Goal: Task Accomplishment & Management: Manage account settings

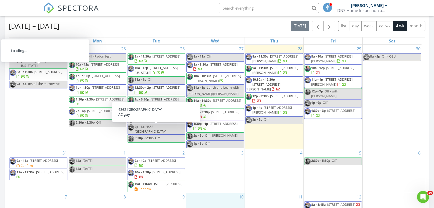
scroll to position [464, 441]
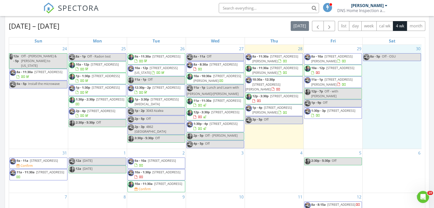
click at [381, 126] on div "30 8a - 5p Off - OSU" at bounding box center [392, 97] width 59 height 104
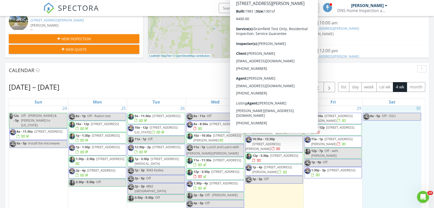
scroll to position [3, 0]
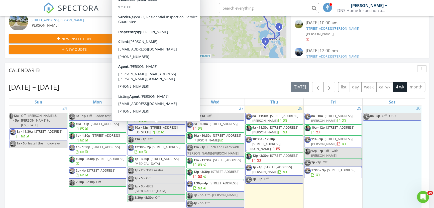
click at [163, 127] on span "767 Washington Blvd NW , Lake Placid 33852" at bounding box center [156, 129] width 43 height 9
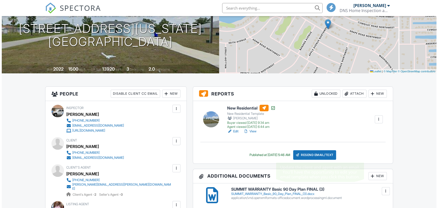
scroll to position [61, 0]
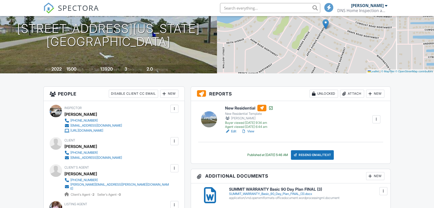
click at [349, 93] on div "Attach" at bounding box center [352, 94] width 24 height 8
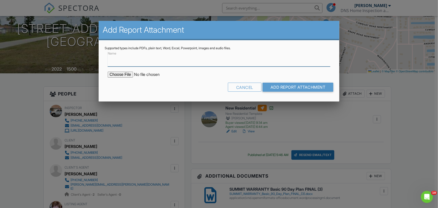
scroll to position [0, 0]
click at [118, 63] on input "Name" at bounding box center [219, 60] width 223 height 12
type input "WDO Report"
click at [117, 73] on input "file" at bounding box center [150, 74] width 85 height 6
type input "C:\fakepath\767 Washington Blvd NW, LP WDO 08-22-25.pdf"
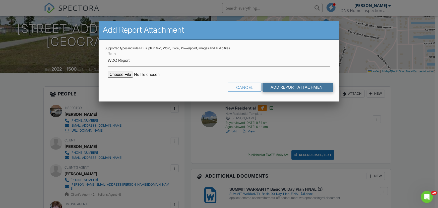
click at [288, 88] on input "Add Report Attachment" at bounding box center [297, 87] width 71 height 9
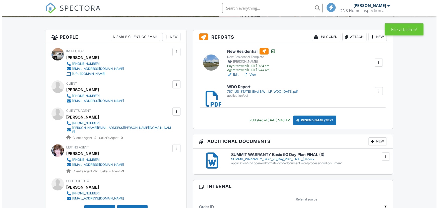
scroll to position [121, 0]
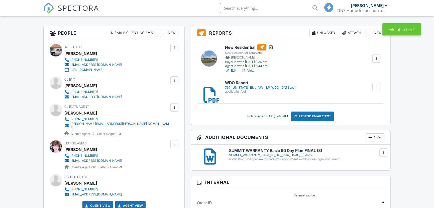
click at [312, 115] on div "Resend Email/Text" at bounding box center [312, 116] width 43 height 10
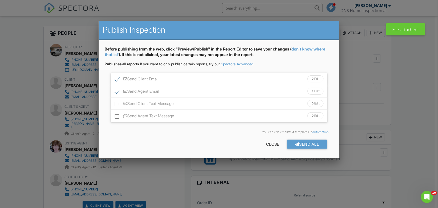
scroll to position [0, 0]
click at [316, 142] on div "Send All" at bounding box center [307, 143] width 40 height 9
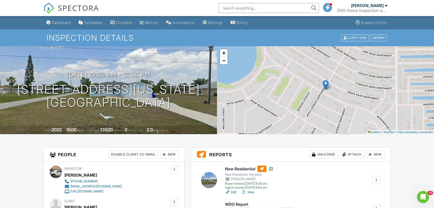
click at [237, 9] on input "text" at bounding box center [269, 8] width 100 height 10
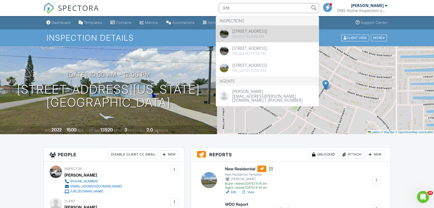
type input "370"
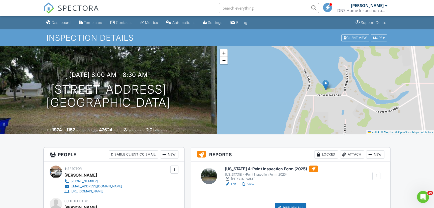
click at [229, 10] on input "text" at bounding box center [269, 8] width 100 height 10
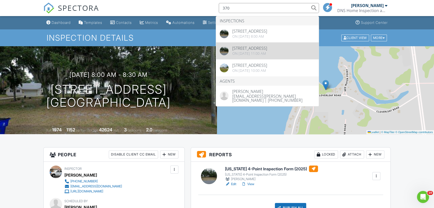
type input "370"
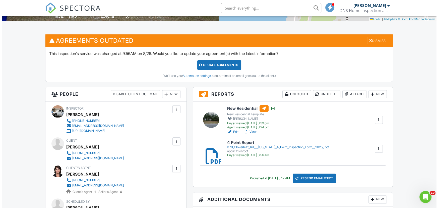
scroll to position [121, 0]
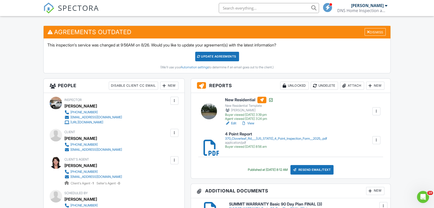
click at [348, 83] on div "Attach" at bounding box center [352, 86] width 24 height 8
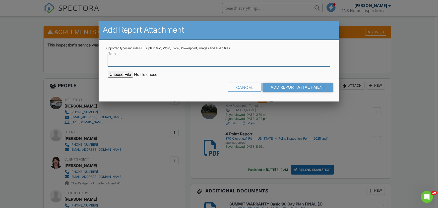
click at [117, 62] on input "Name" at bounding box center [219, 60] width 223 height 12
click at [116, 60] on input "Name" at bounding box center [219, 60] width 223 height 12
type input "septic quote"
click at [117, 75] on input "file" at bounding box center [150, 74] width 85 height 6
type input "C:\fakepath\Estimate_3791_from_Sapp_Environmental_Services_Inc (2).pdf"
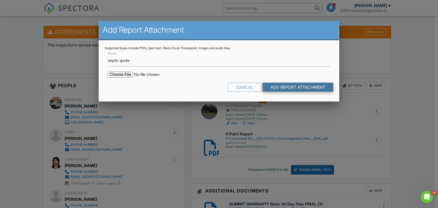
click at [290, 86] on input "Add Report Attachment" at bounding box center [297, 87] width 71 height 9
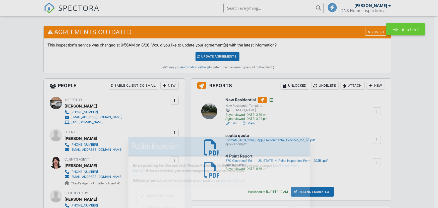
scroll to position [121, 0]
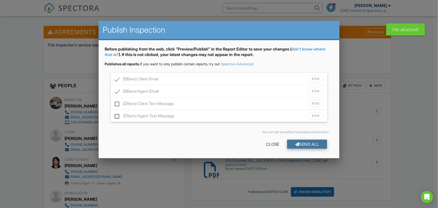
click at [297, 144] on div at bounding box center [297, 144] width 4 height 4
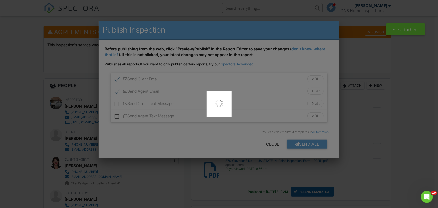
scroll to position [0, 0]
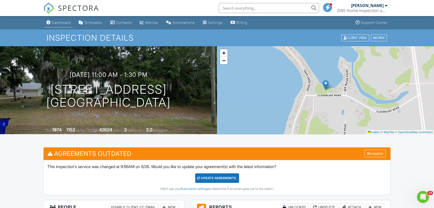
click at [59, 22] on div "Dashboard" at bounding box center [61, 22] width 19 height 4
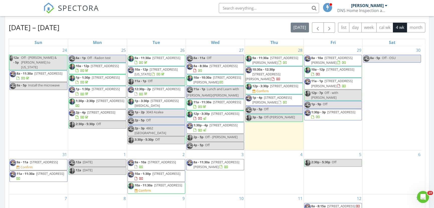
scroll to position [243, 0]
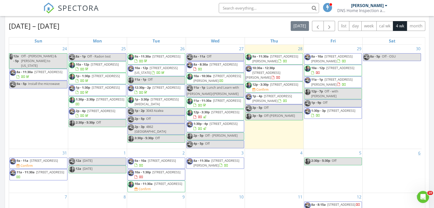
click at [421, 153] on link "6" at bounding box center [420, 153] width 4 height 8
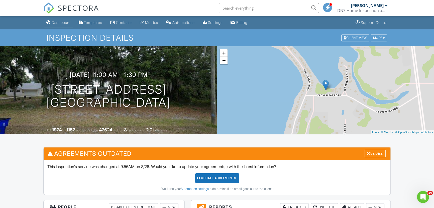
click at [53, 20] on div "Dashboard" at bounding box center [61, 22] width 19 height 4
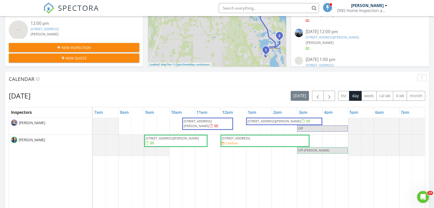
scroll to position [182, 0]
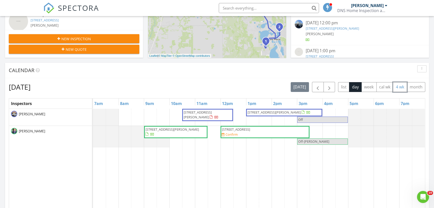
click at [400, 85] on button "4 wk" at bounding box center [400, 87] width 14 height 10
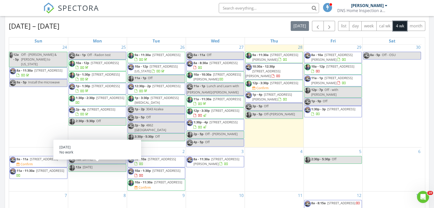
scroll to position [3, 0]
click at [267, 174] on div "4" at bounding box center [274, 169] width 59 height 44
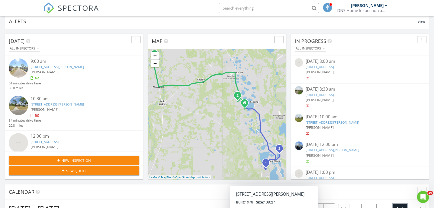
scroll to position [0, 0]
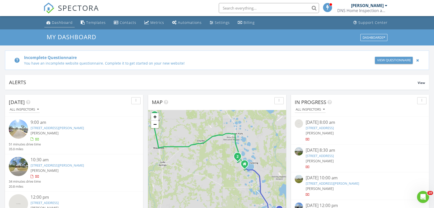
click at [59, 21] on div "Dashboard" at bounding box center [62, 22] width 21 height 5
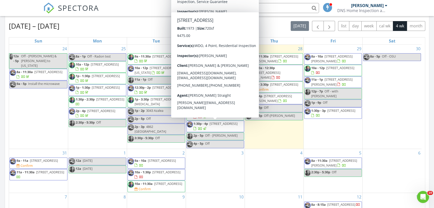
click at [254, 174] on div "4" at bounding box center [274, 171] width 59 height 44
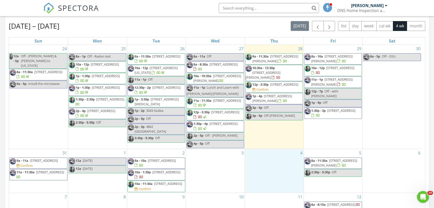
click at [217, 123] on span "4308 Chapel Dr Lot 60, Sebring 33870" at bounding box center [224, 123] width 28 height 5
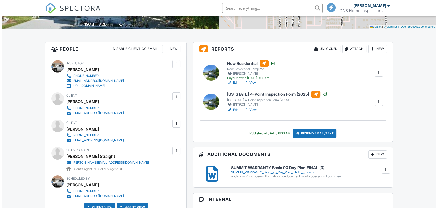
scroll to position [121, 0]
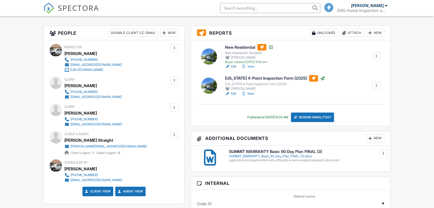
click at [352, 31] on div "Attach" at bounding box center [352, 33] width 24 height 8
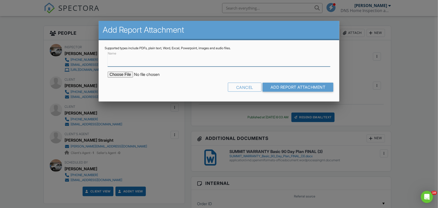
scroll to position [0, 0]
click at [108, 61] on input "Name" at bounding box center [219, 60] width 223 height 12
type input "WDO Report"
click at [118, 74] on input "file" at bounding box center [150, 74] width 85 height 6
type input "C:\fakepath\4308 Chapel Dr WDO 8-19-2025.pdf"
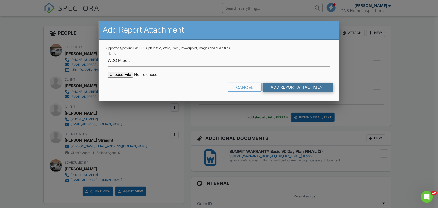
click at [291, 85] on input "Add Report Attachment" at bounding box center [297, 87] width 71 height 9
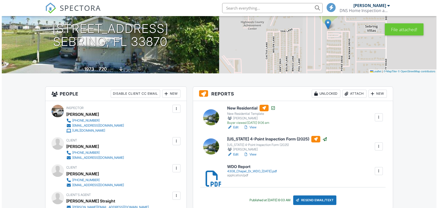
scroll to position [121, 0]
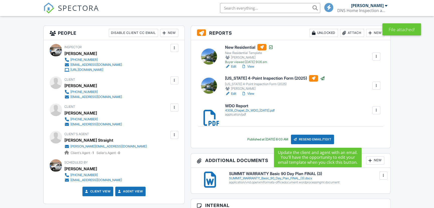
click at [312, 138] on div "Resend Email/Text" at bounding box center [312, 139] width 43 height 10
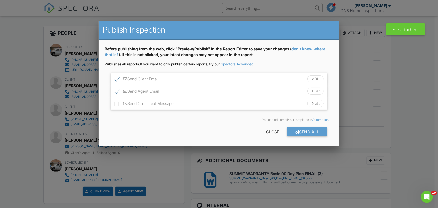
scroll to position [0, 0]
click at [305, 130] on div "Send All" at bounding box center [307, 131] width 40 height 9
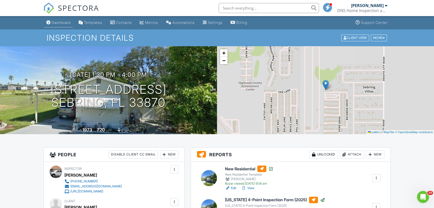
click at [60, 21] on div "Dashboard" at bounding box center [61, 22] width 19 height 4
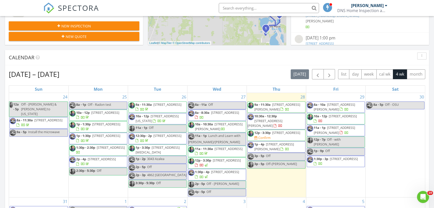
scroll to position [243, 0]
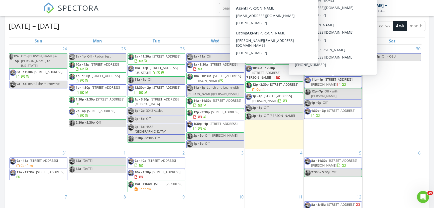
click at [274, 69] on span "10:30a - 12:30p" at bounding box center [264, 67] width 23 height 5
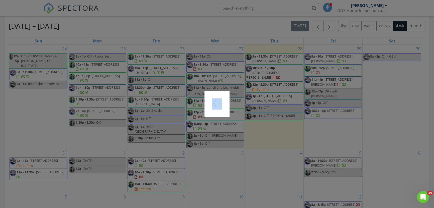
click at [274, 69] on div at bounding box center [217, 104] width 434 height 208
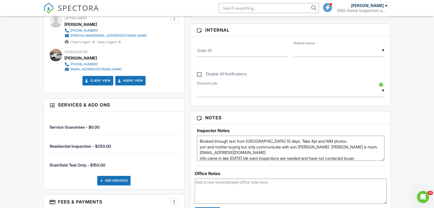
scroll to position [8, 0]
